Goal: Task Accomplishment & Management: Manage account settings

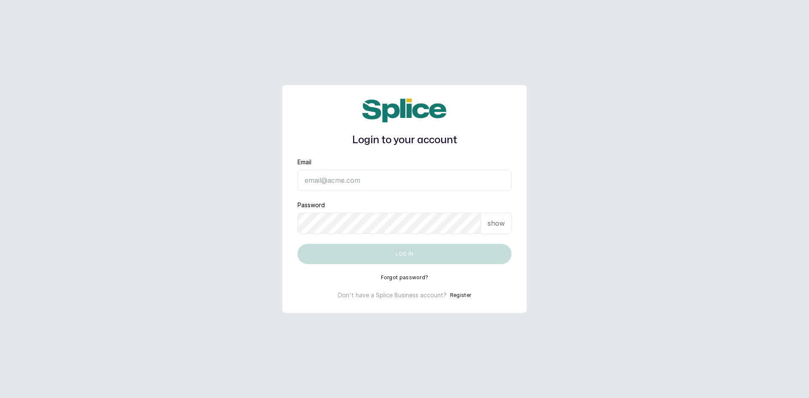
type input "[EMAIL_ADDRESS][DOMAIN_NAME]"
click at [493, 220] on p "show" at bounding box center [496, 223] width 17 height 10
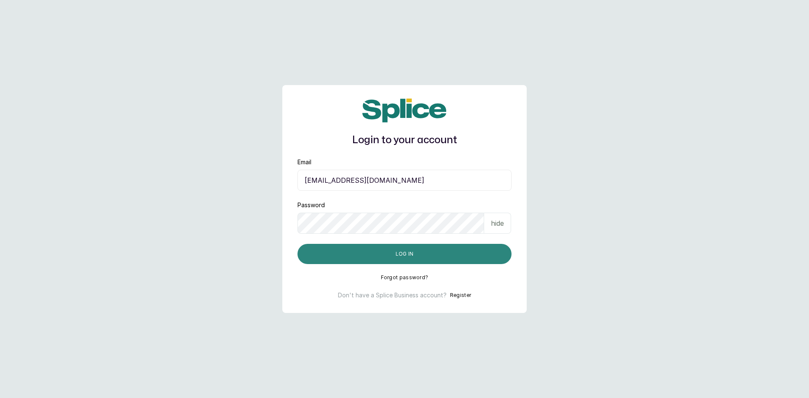
click at [404, 257] on button "Log in" at bounding box center [405, 254] width 214 height 20
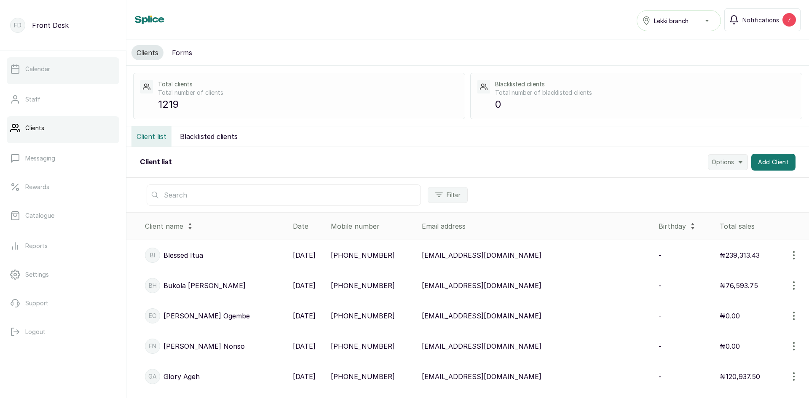
click at [38, 65] on p "Calendar" at bounding box center [37, 69] width 25 height 8
